Goal: Information Seeking & Learning: Learn about a topic

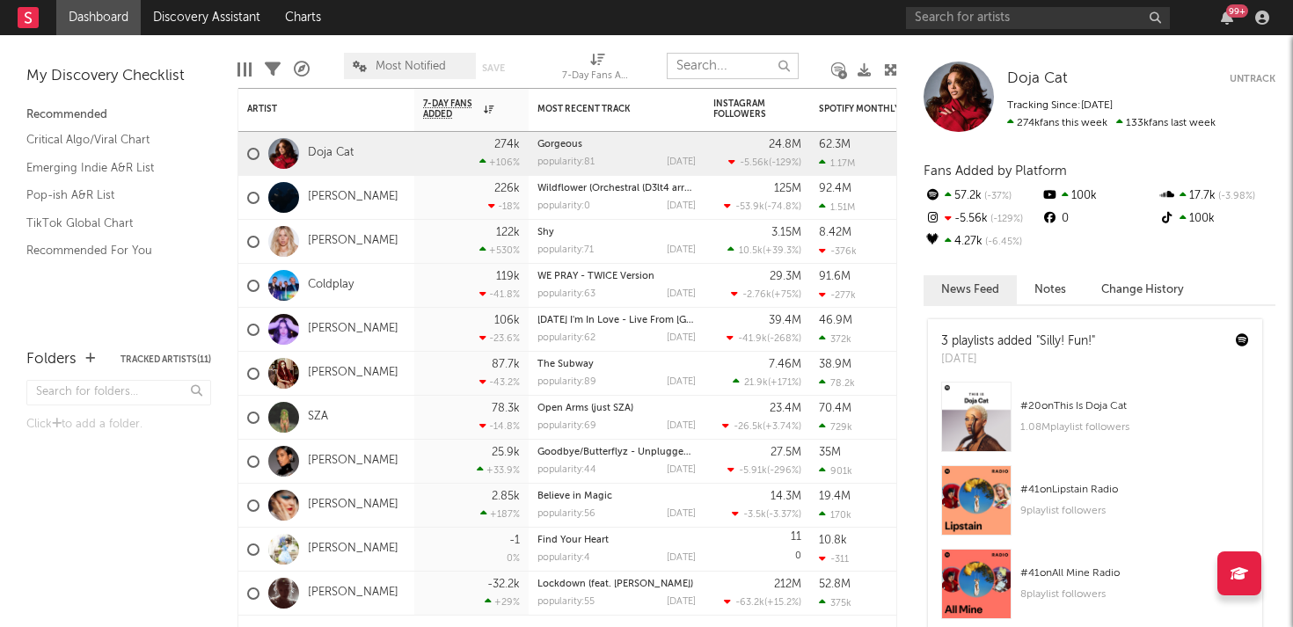
click at [671, 56] on input "text" at bounding box center [733, 66] width 132 height 26
click at [928, 14] on input "text" at bounding box center [1038, 18] width 264 height 22
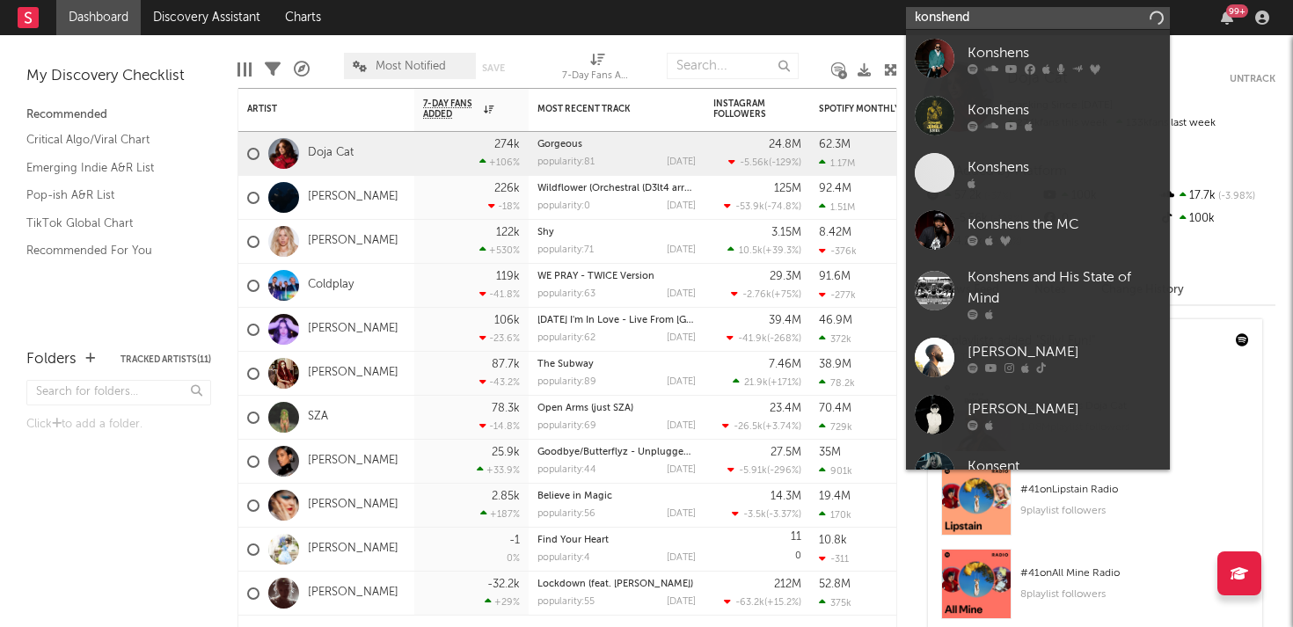
type input "konshend"
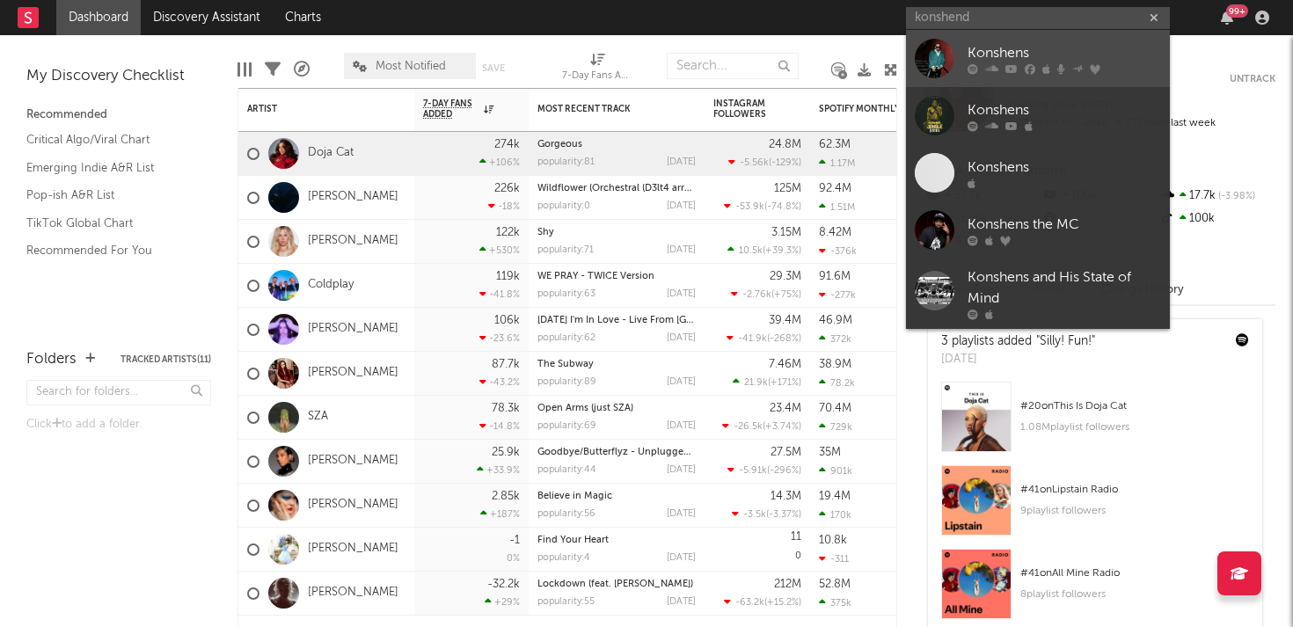
click at [987, 47] on div "Konshens" at bounding box center [1063, 52] width 193 height 21
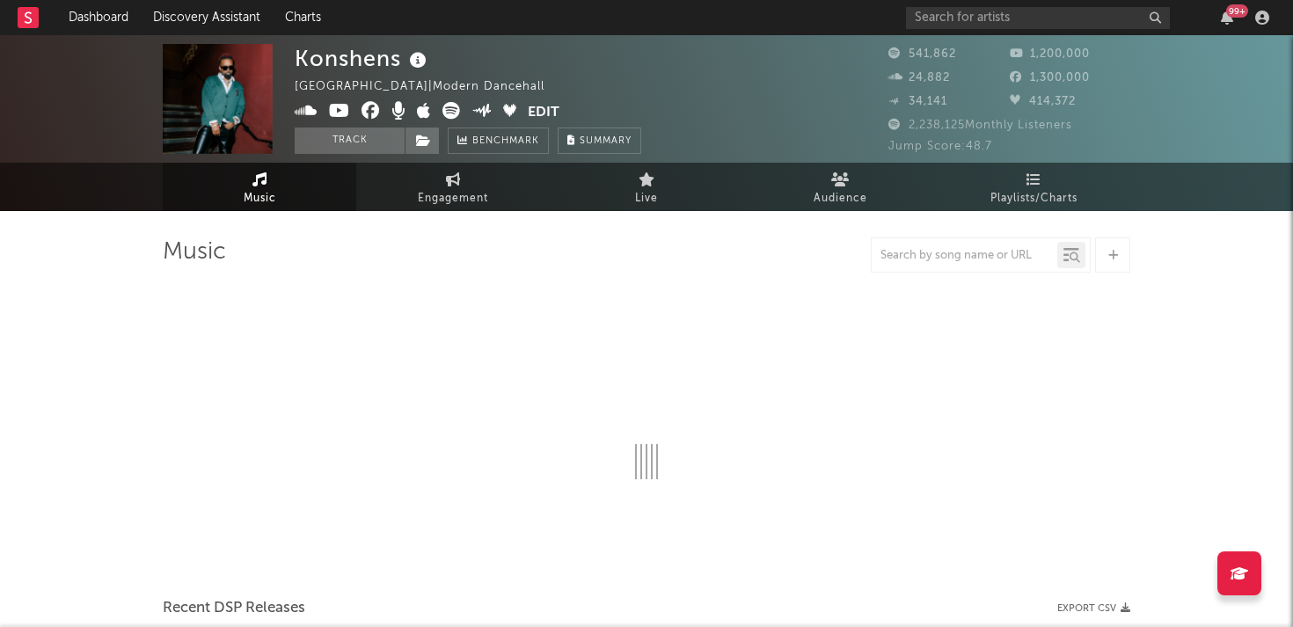
select select "6m"
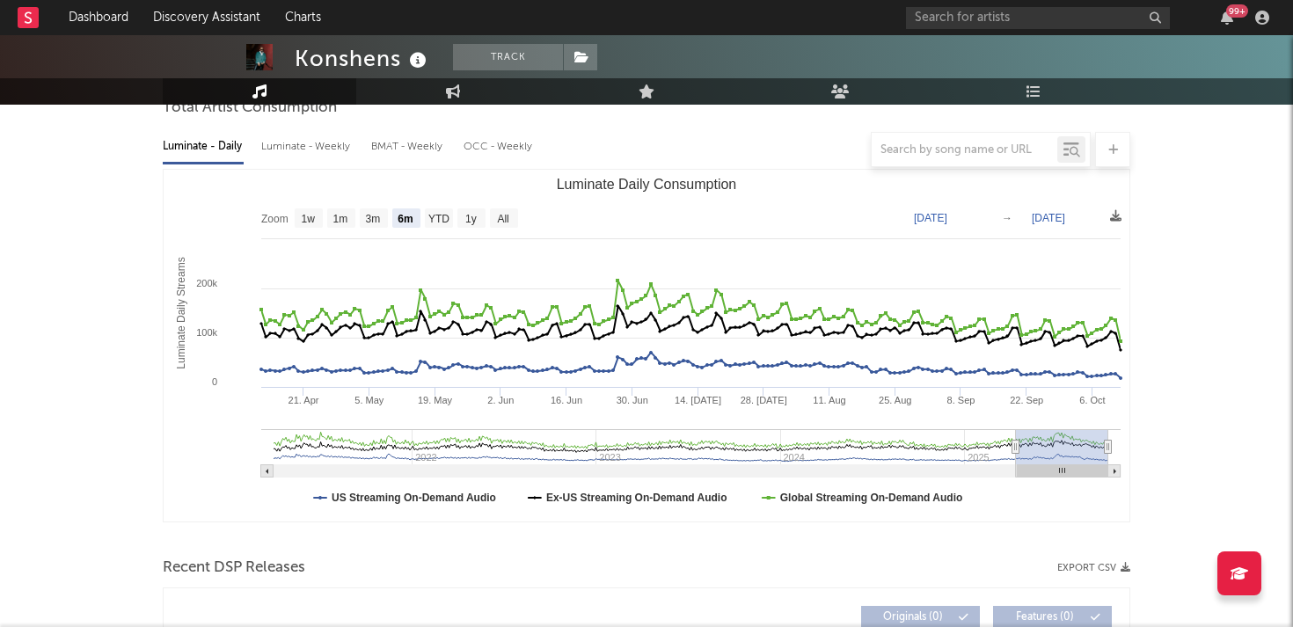
scroll to position [184, 0]
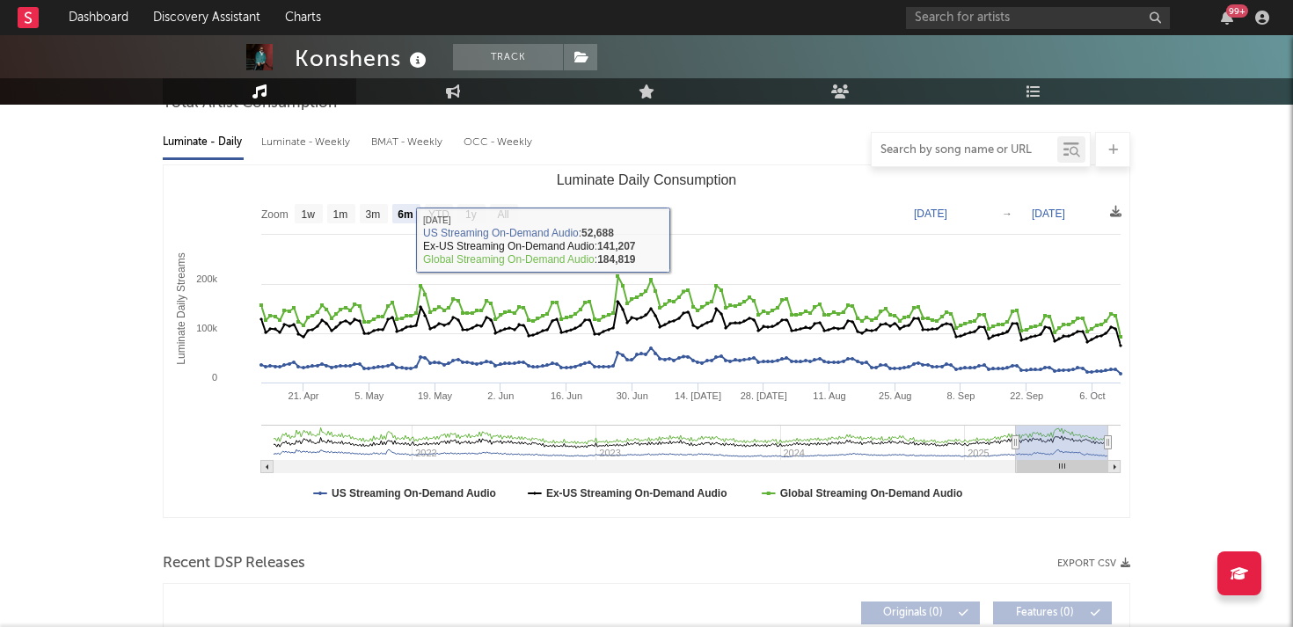
click at [918, 154] on input "text" at bounding box center [964, 150] width 186 height 14
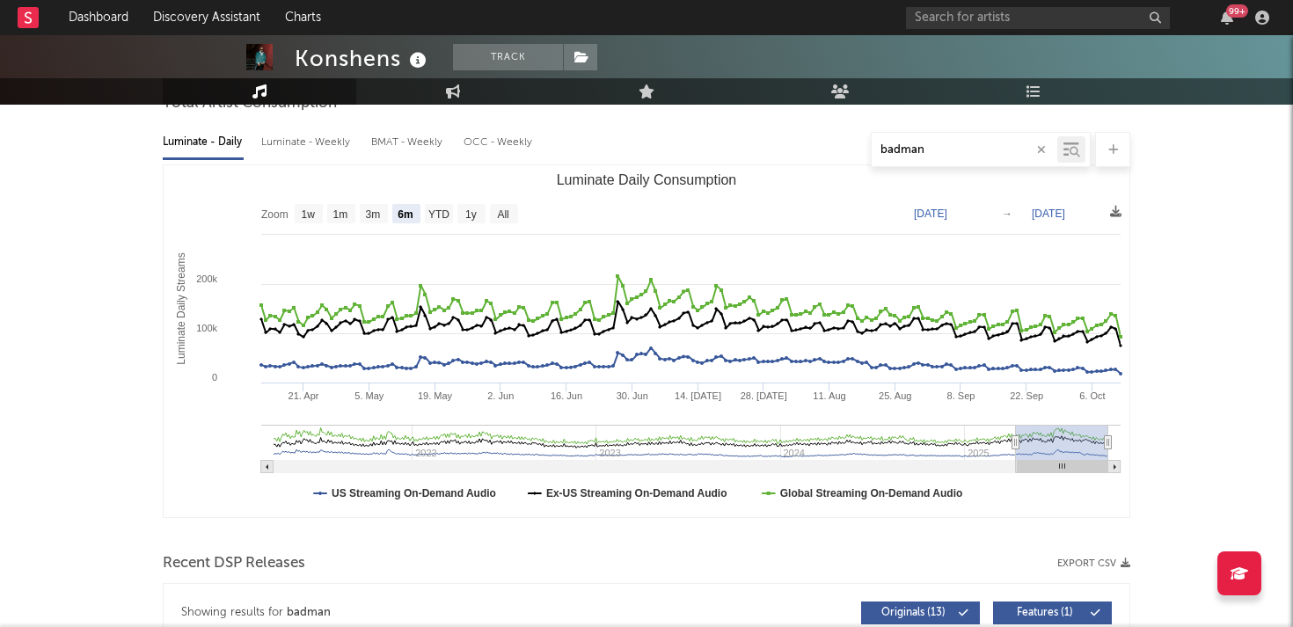
type input "badman"
click at [1074, 153] on icon at bounding box center [1074, 152] width 11 height 11
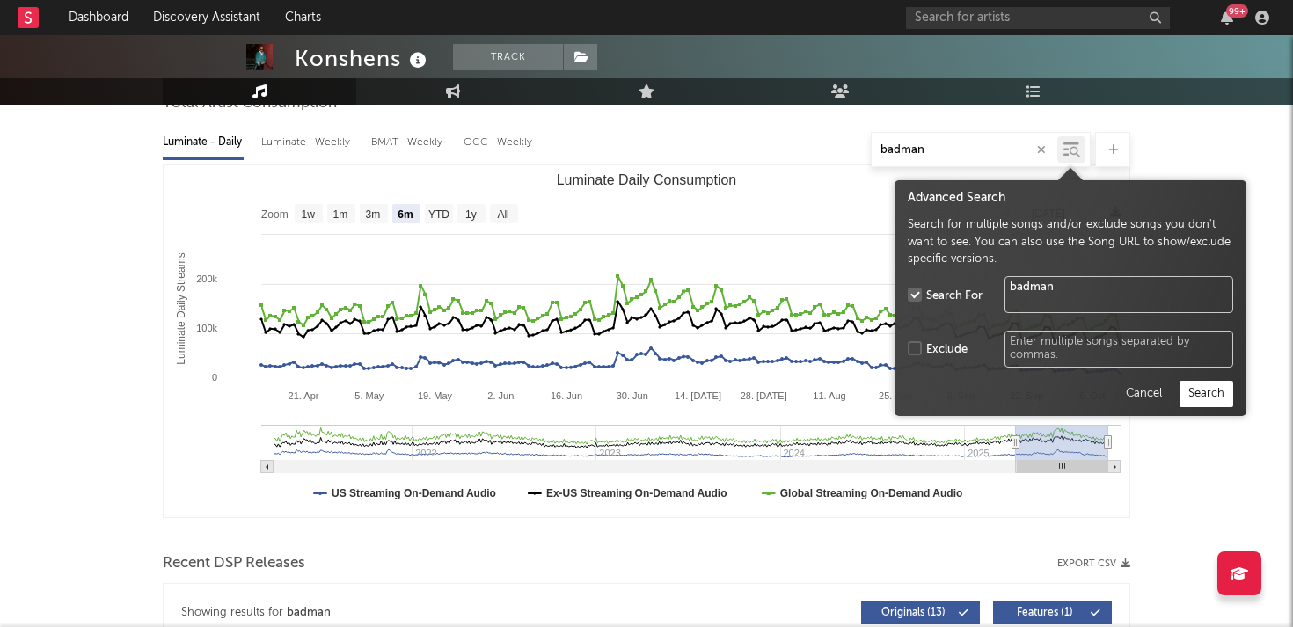
click at [1192, 391] on button "Search" at bounding box center [1206, 394] width 54 height 26
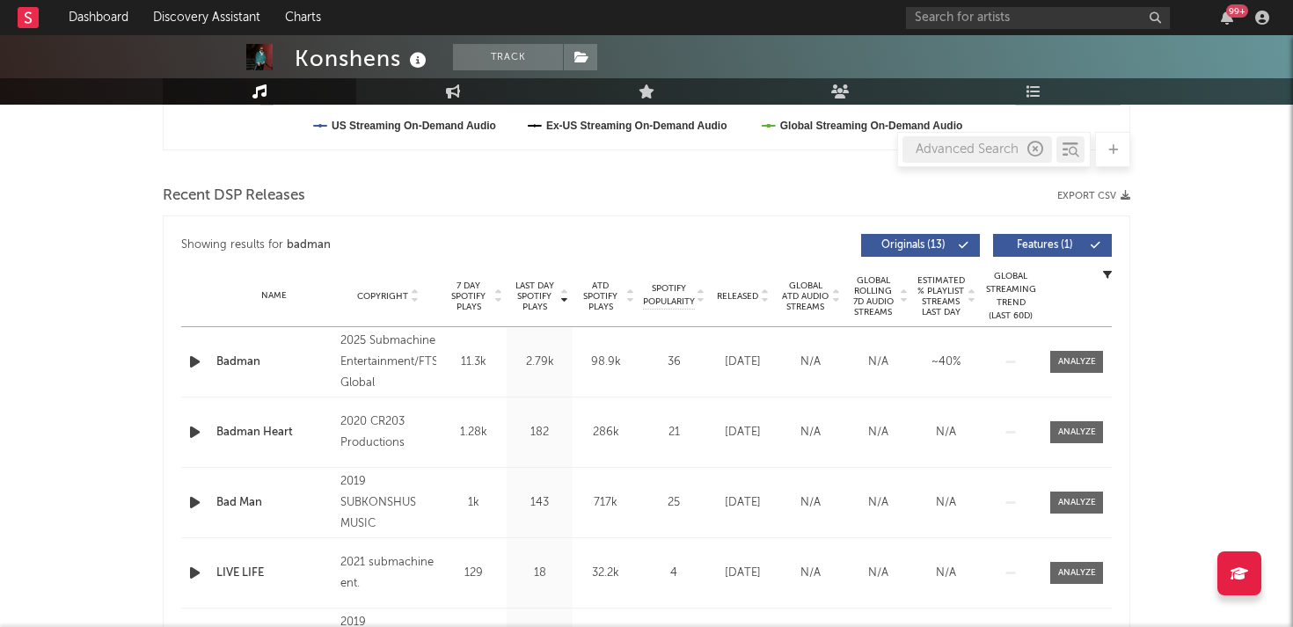
scroll to position [559, 0]
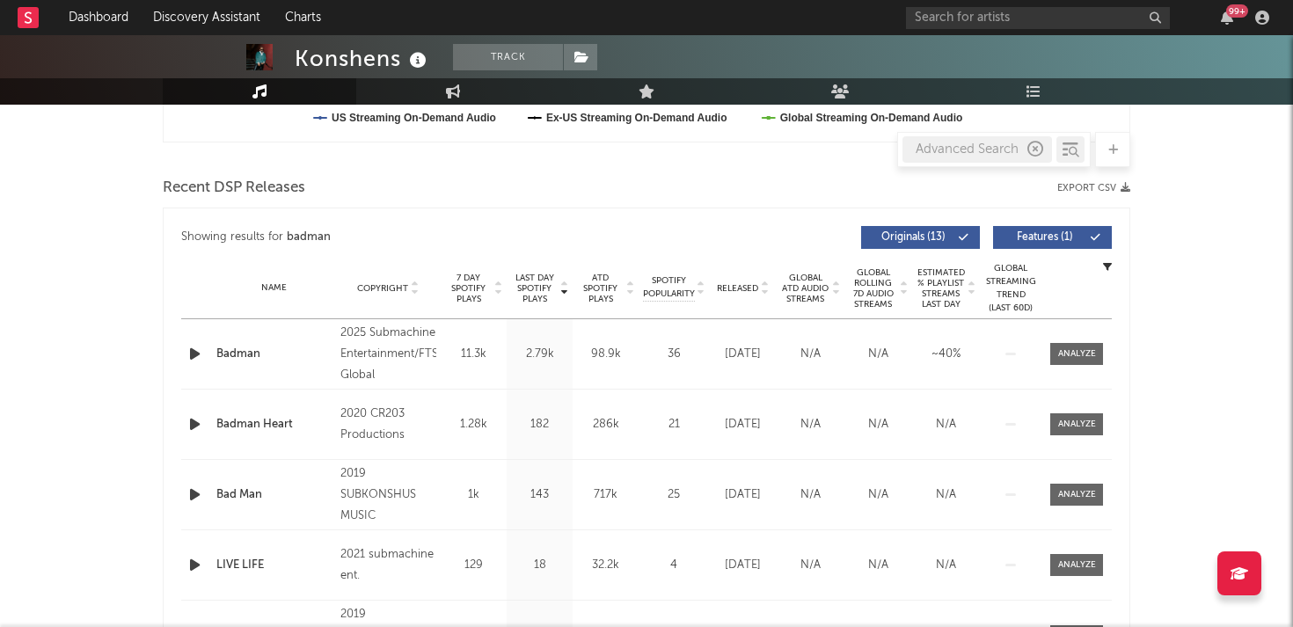
drag, startPoint x: 1075, startPoint y: 347, endPoint x: 1153, endPoint y: 358, distance: 78.1
click at [1091, 350] on div at bounding box center [1077, 353] width 38 height 13
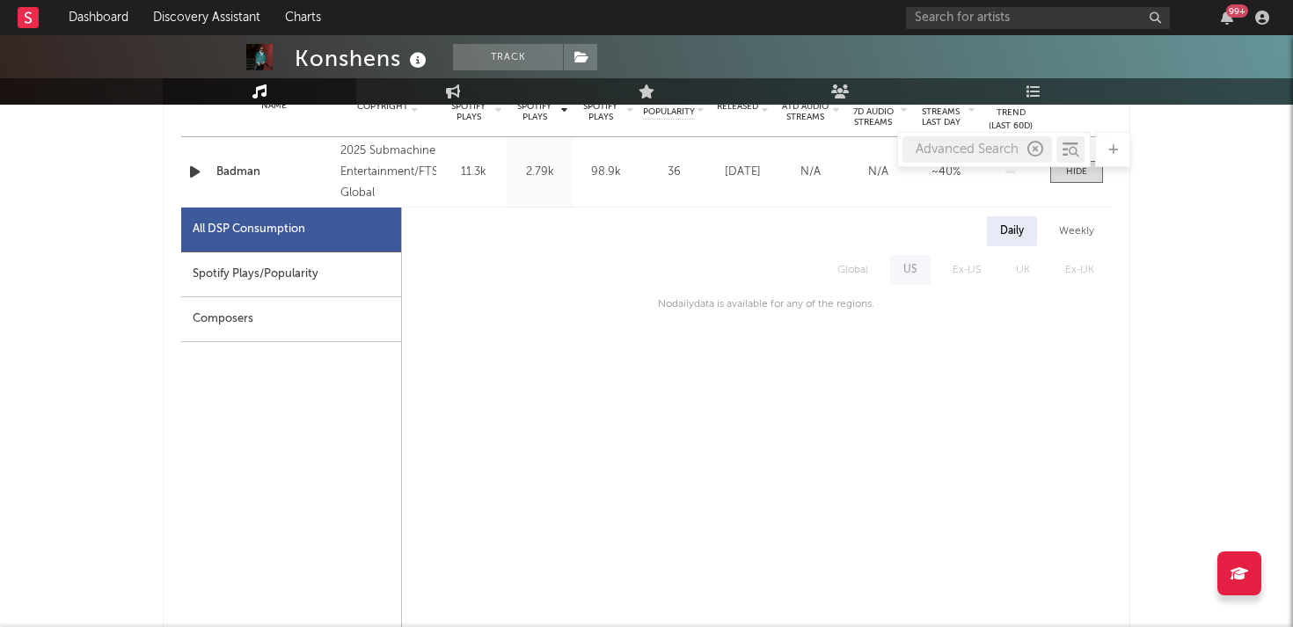
scroll to position [737, 0]
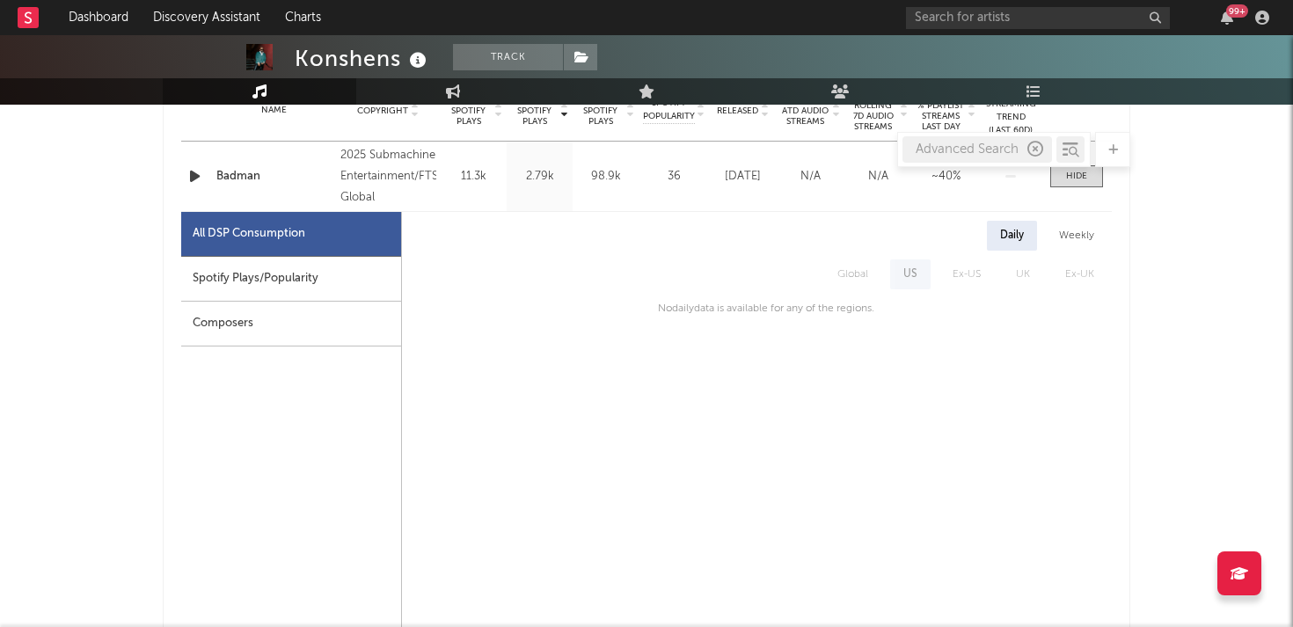
click at [1072, 247] on div "Weekly" at bounding box center [1077, 236] width 62 height 30
click at [253, 278] on div "Spotify Plays/Popularity" at bounding box center [291, 279] width 220 height 45
select select "1w"
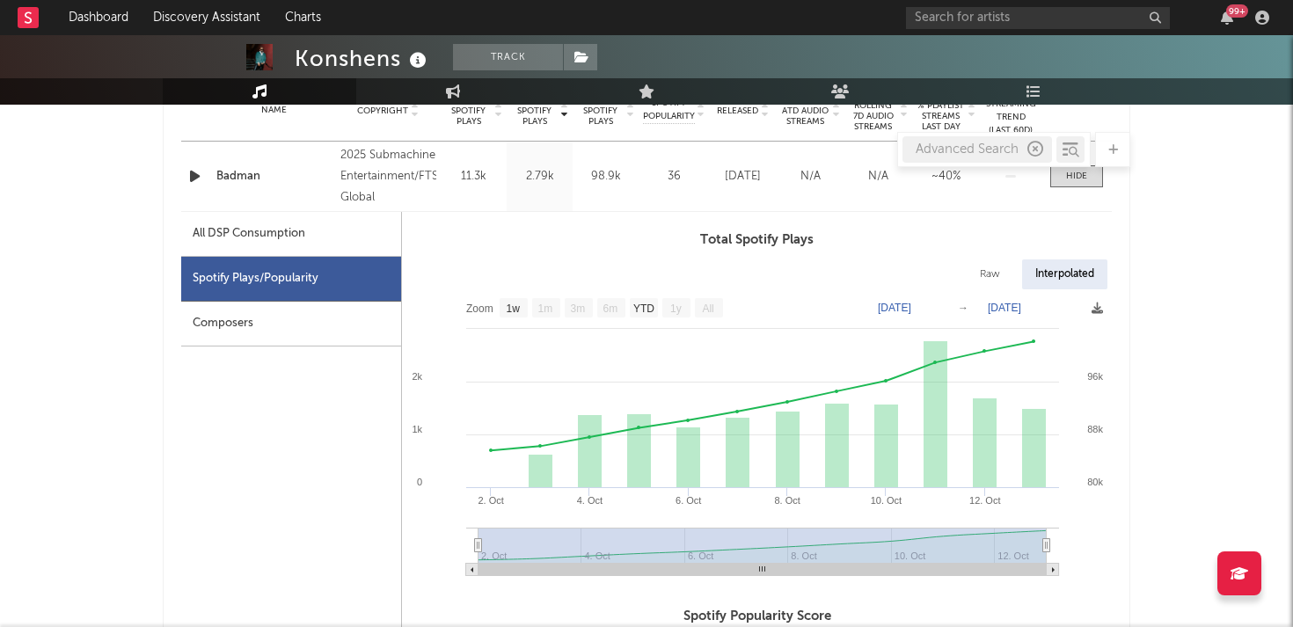
click at [251, 335] on div "Composers" at bounding box center [291, 324] width 220 height 45
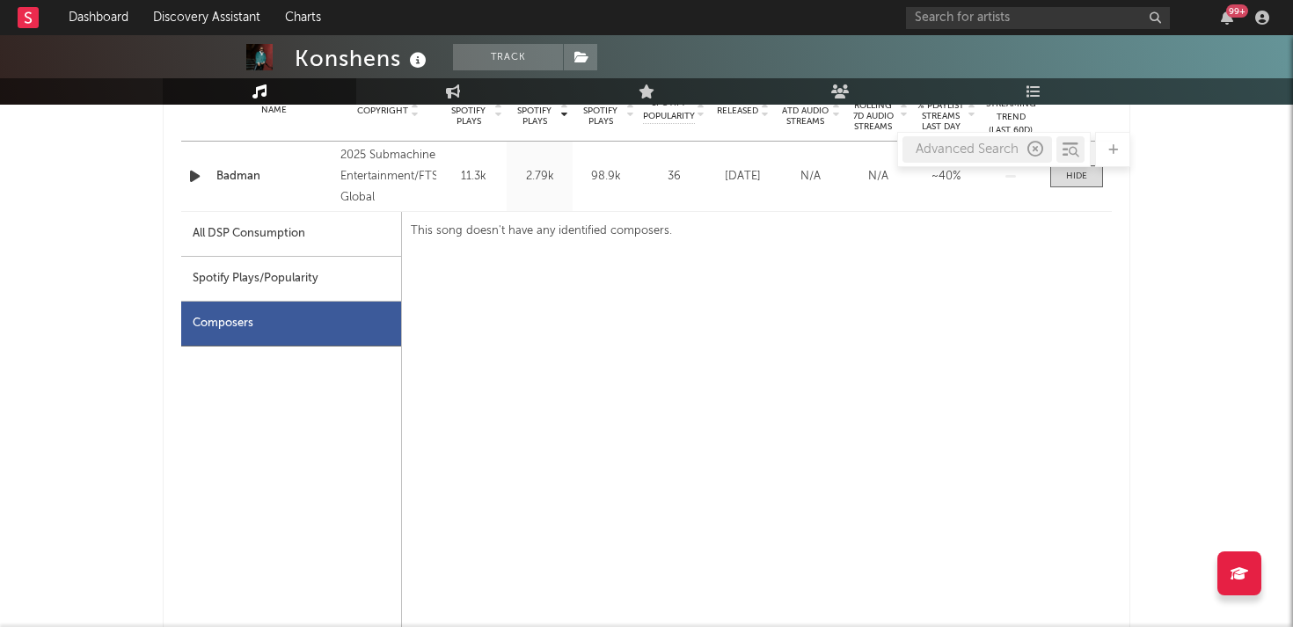
click at [243, 237] on div "All DSP Consumption" at bounding box center [249, 233] width 113 height 21
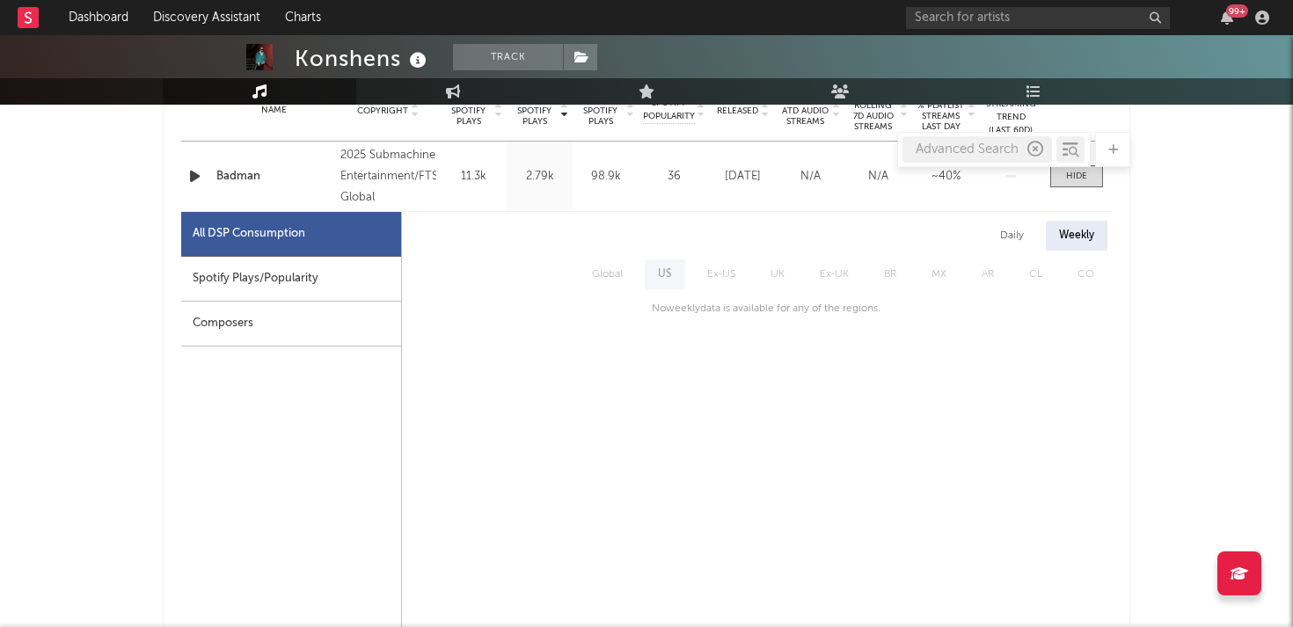
click at [247, 271] on div "Spotify Plays/Popularity" at bounding box center [291, 279] width 220 height 45
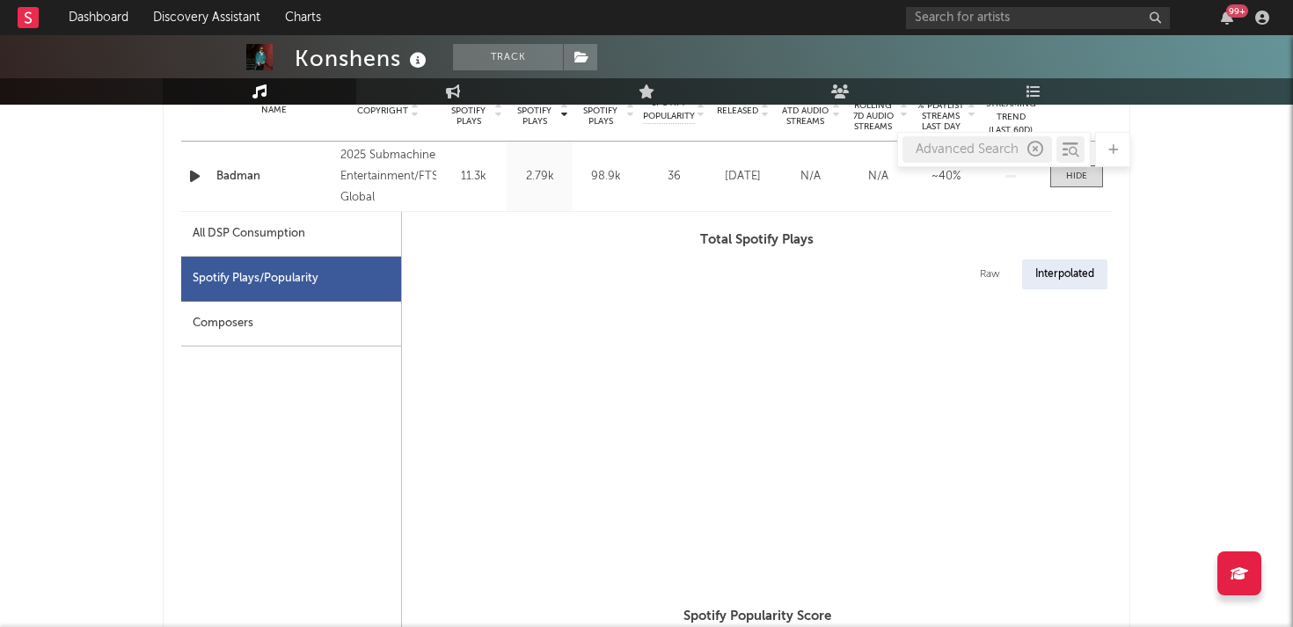
select select "1w"
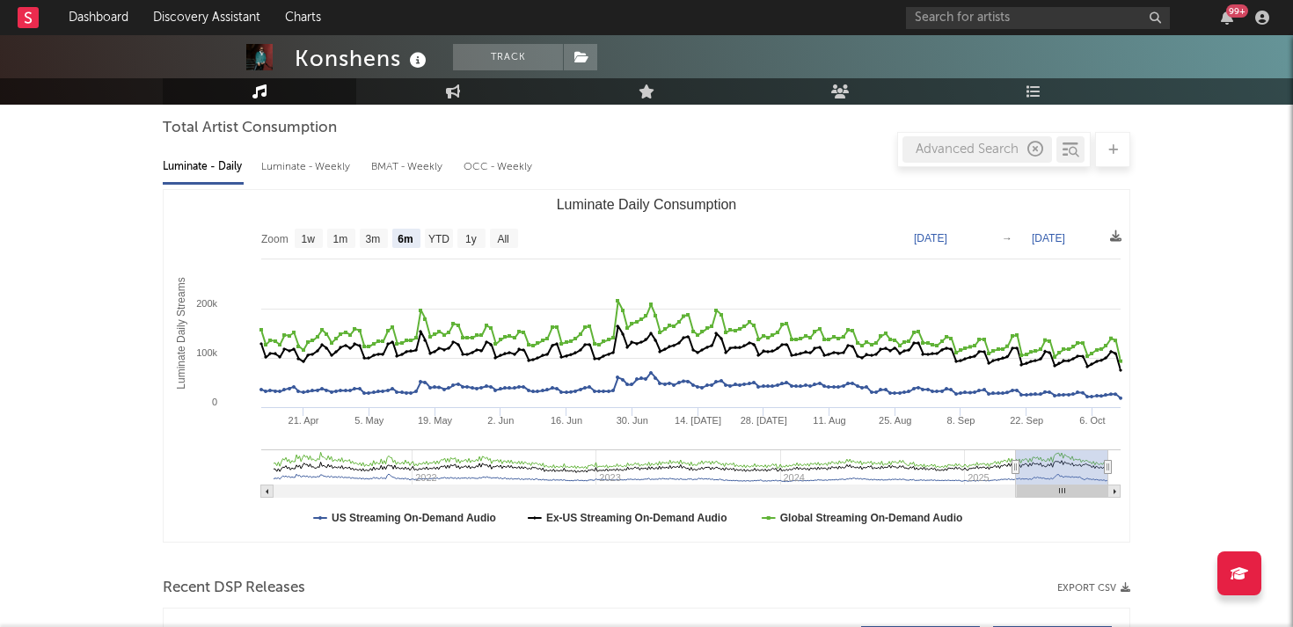
scroll to position [160, 0]
click at [299, 168] on div "Luminate - Weekly" at bounding box center [307, 166] width 92 height 30
select select "6m"
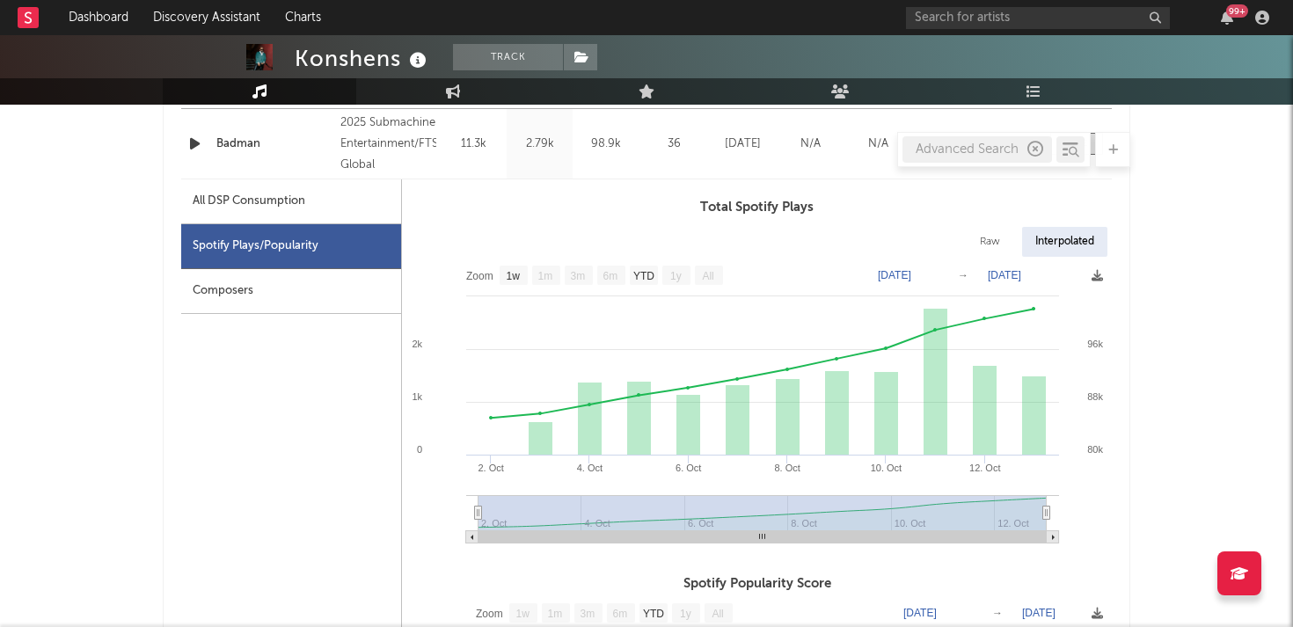
scroll to position [772, 0]
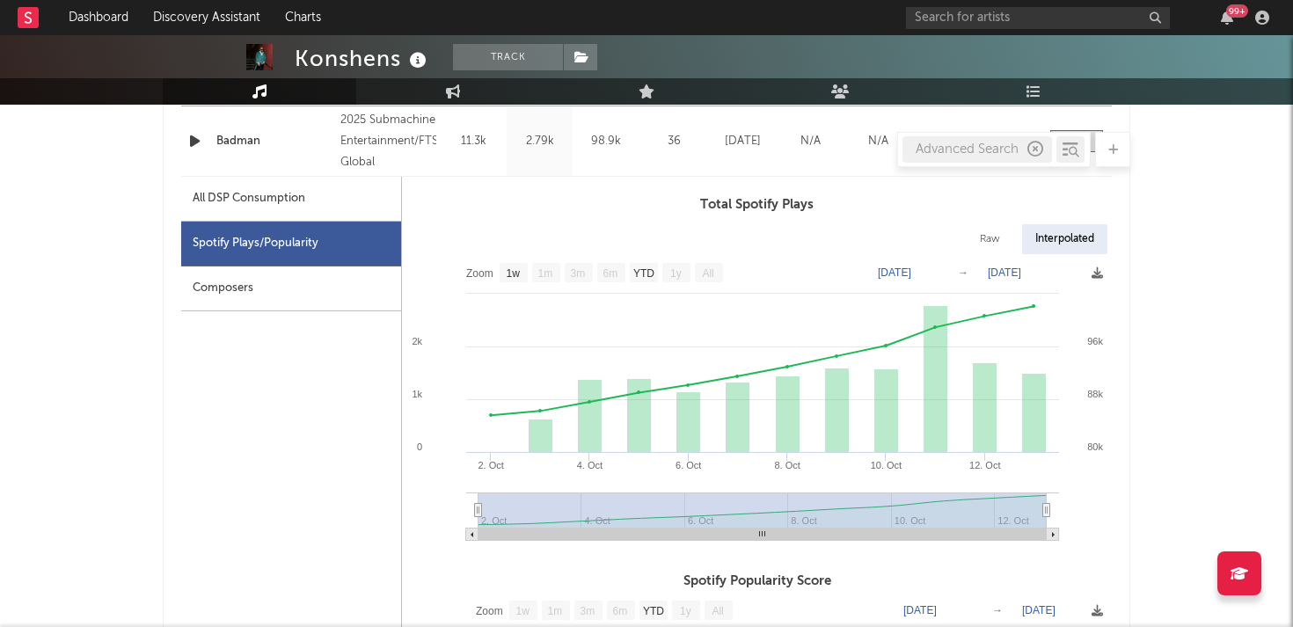
click at [283, 200] on div "All DSP Consumption" at bounding box center [249, 198] width 113 height 21
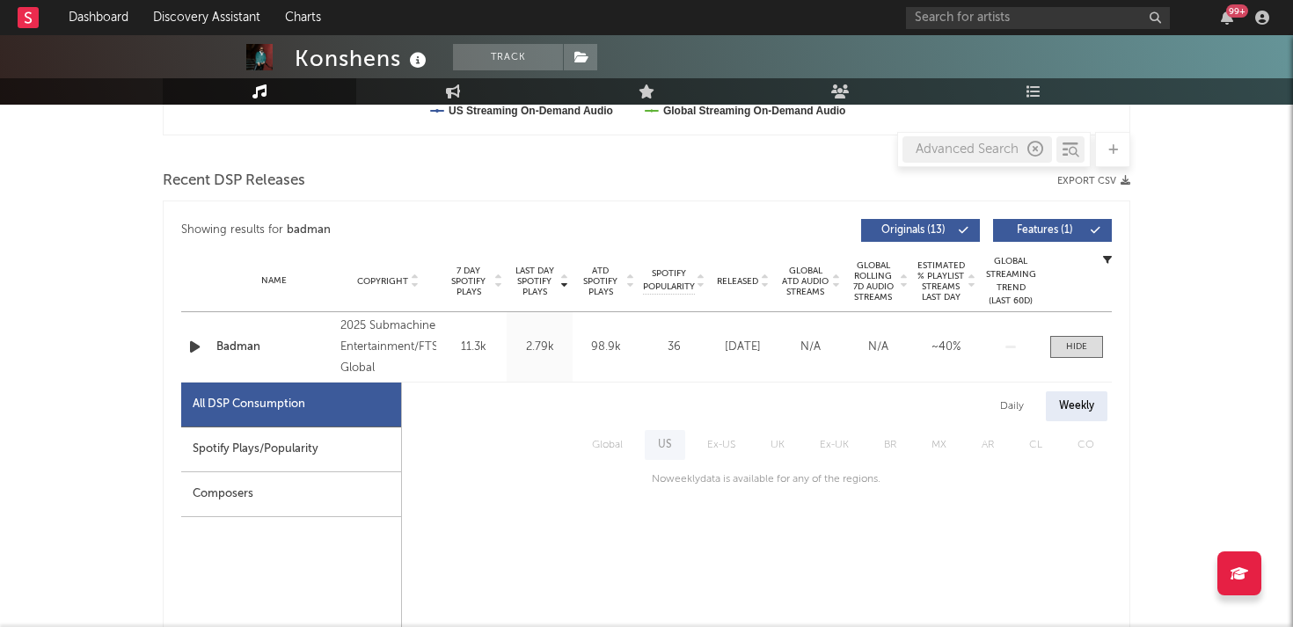
scroll to position [565, 0]
